Goal: Information Seeking & Learning: Learn about a topic

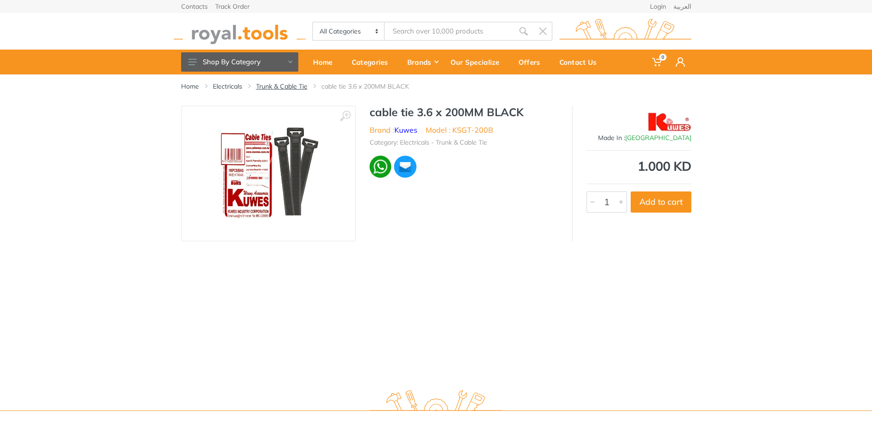
click at [287, 88] on link "Trunk & Cable Tie" at bounding box center [281, 86] width 51 height 9
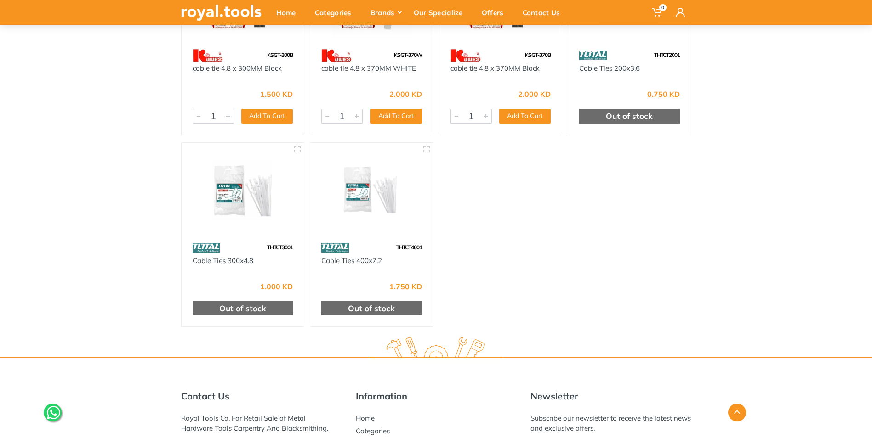
scroll to position [597, 0]
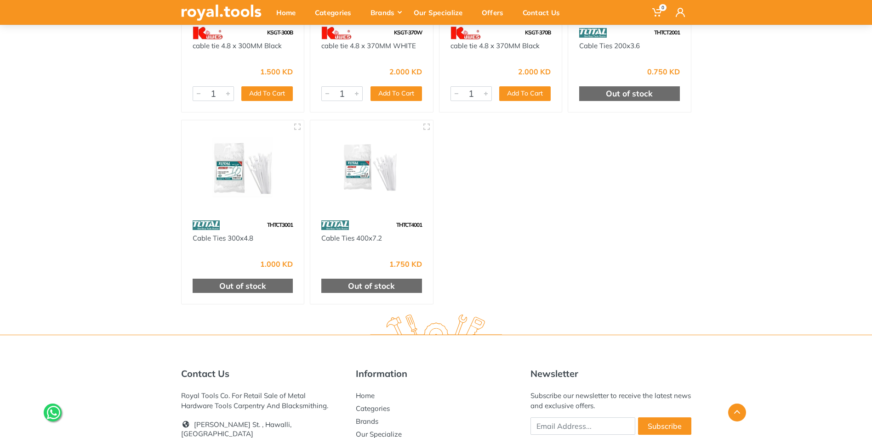
click at [383, 201] on img at bounding box center [371, 168] width 106 height 79
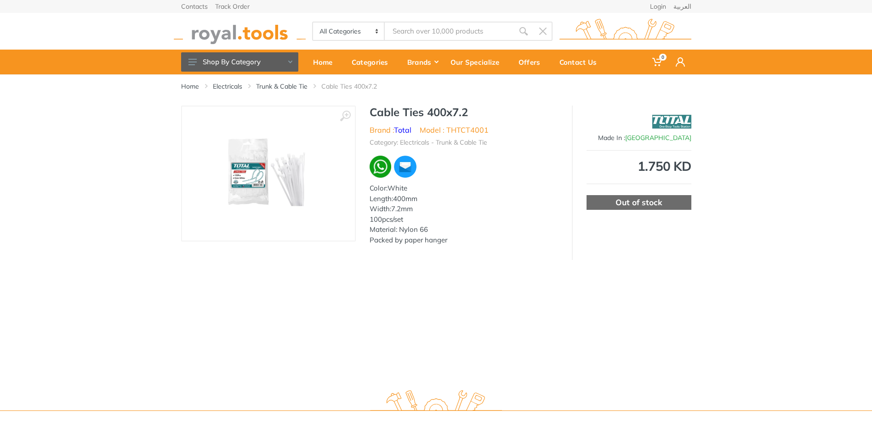
click at [290, 180] on img at bounding box center [268, 174] width 117 height 116
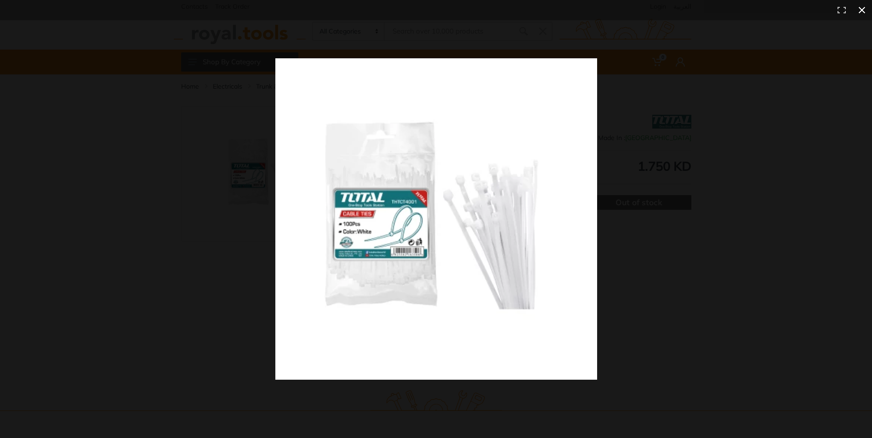
click at [168, 248] on div at bounding box center [436, 219] width 872 height 438
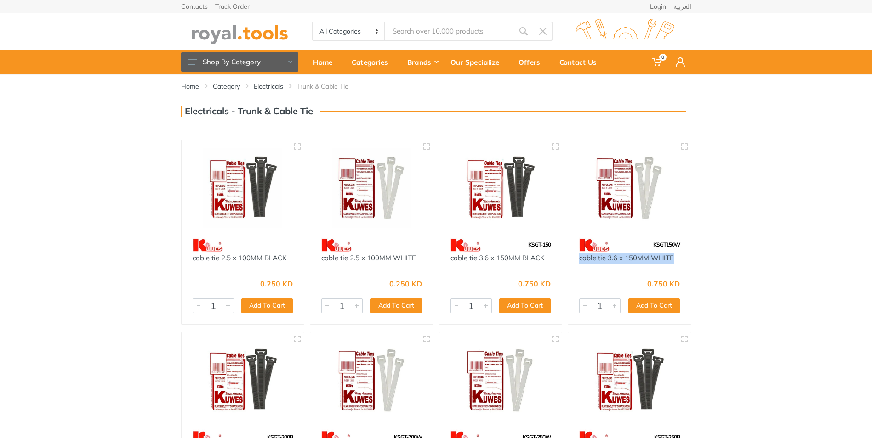
drag, startPoint x: 678, startPoint y: 258, endPoint x: 577, endPoint y: 262, distance: 100.7
click at [577, 262] on div "cable tie 3.6 x 150MM WHITE" at bounding box center [629, 263] width 123 height 21
copy link "cable tie 3.6 x 150MM WHITE"
